Goal: Navigation & Orientation: Find specific page/section

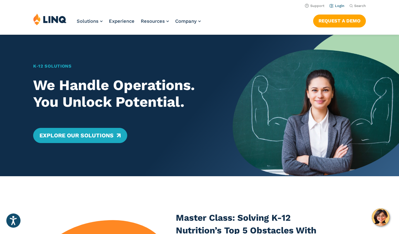
click at [341, 5] on link "Login" at bounding box center [336, 6] width 15 height 4
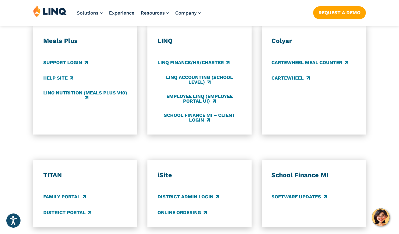
scroll to position [369, 0]
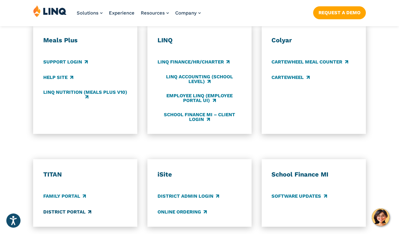
click at [82, 208] on link "District Portal" at bounding box center [67, 211] width 48 height 7
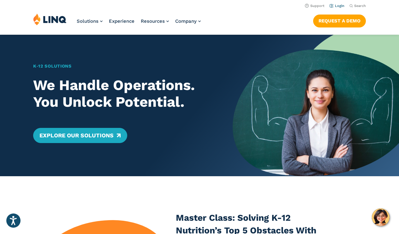
click at [336, 6] on link "Login" at bounding box center [336, 6] width 15 height 4
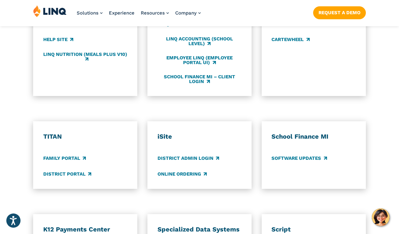
scroll to position [409, 0]
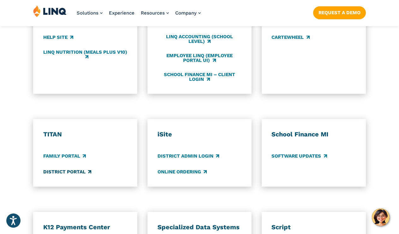
click at [83, 168] on link "District Portal" at bounding box center [67, 171] width 48 height 7
